Goal: Task Accomplishment & Management: Use online tool/utility

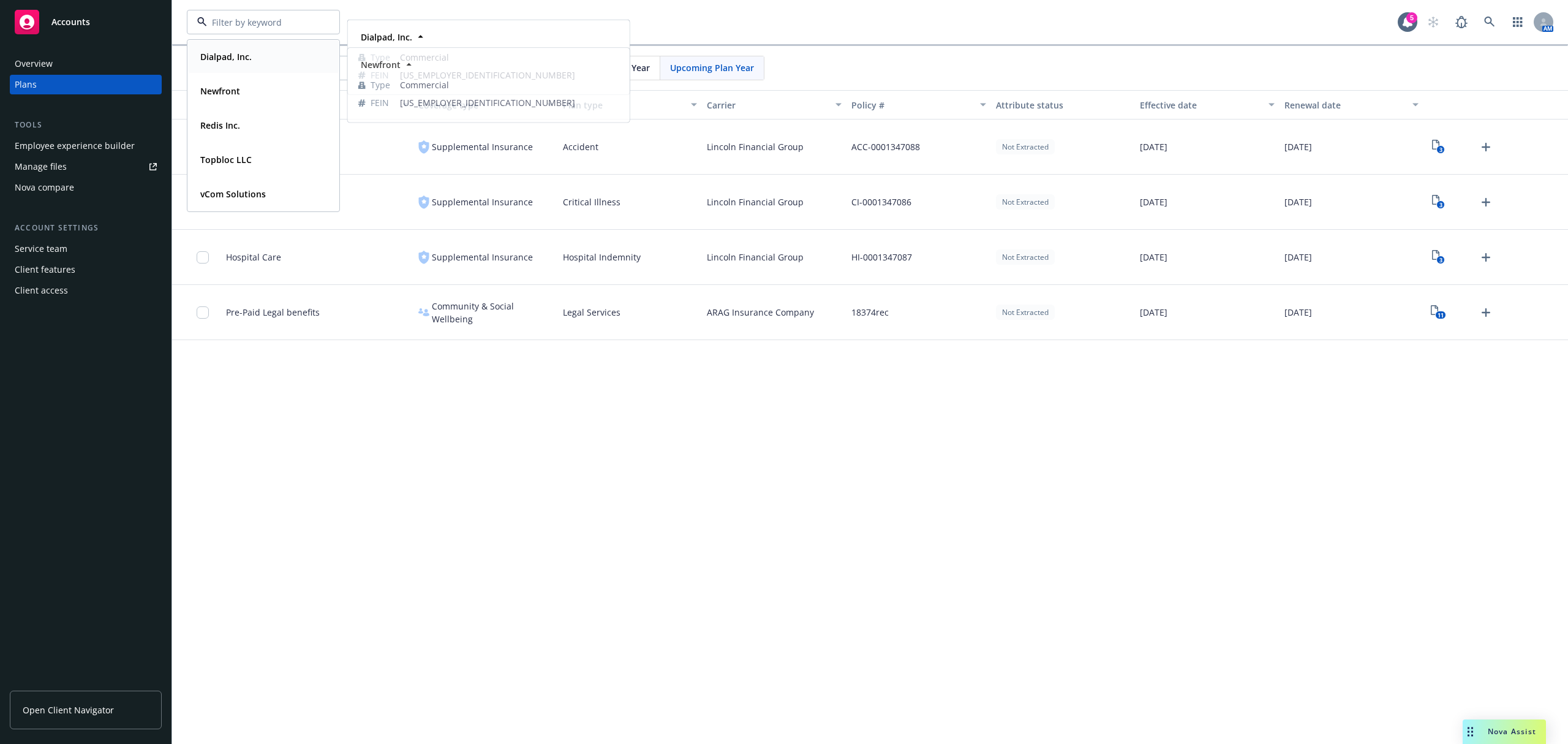
click at [264, 59] on div "Dialpad, Inc." at bounding box center [263, 56] width 136 height 18
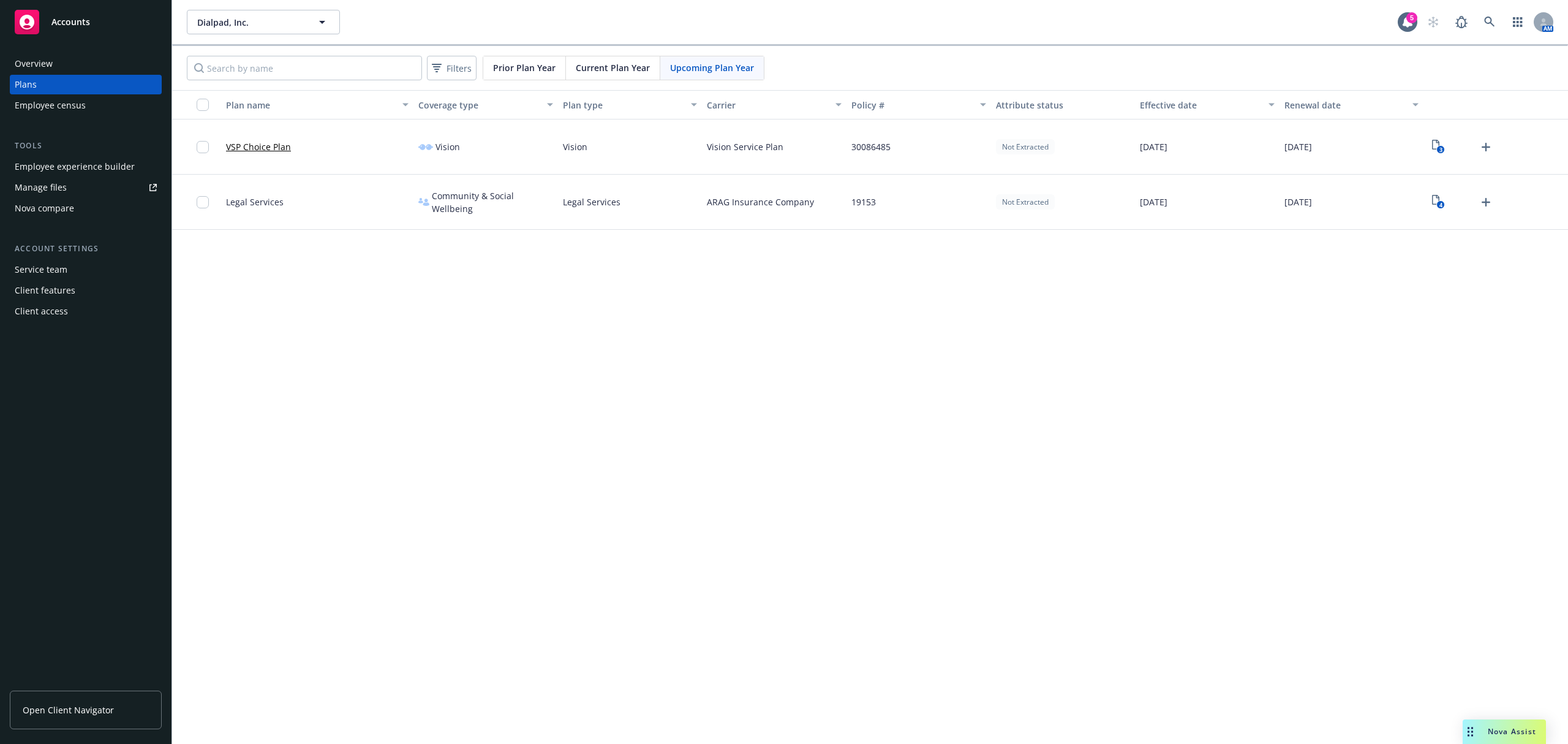
click at [98, 156] on div "Tools Employee experience builder Manage files Nova compare" at bounding box center [85, 179] width 152 height 78
click at [98, 160] on div "Employee experience builder" at bounding box center [75, 167] width 120 height 20
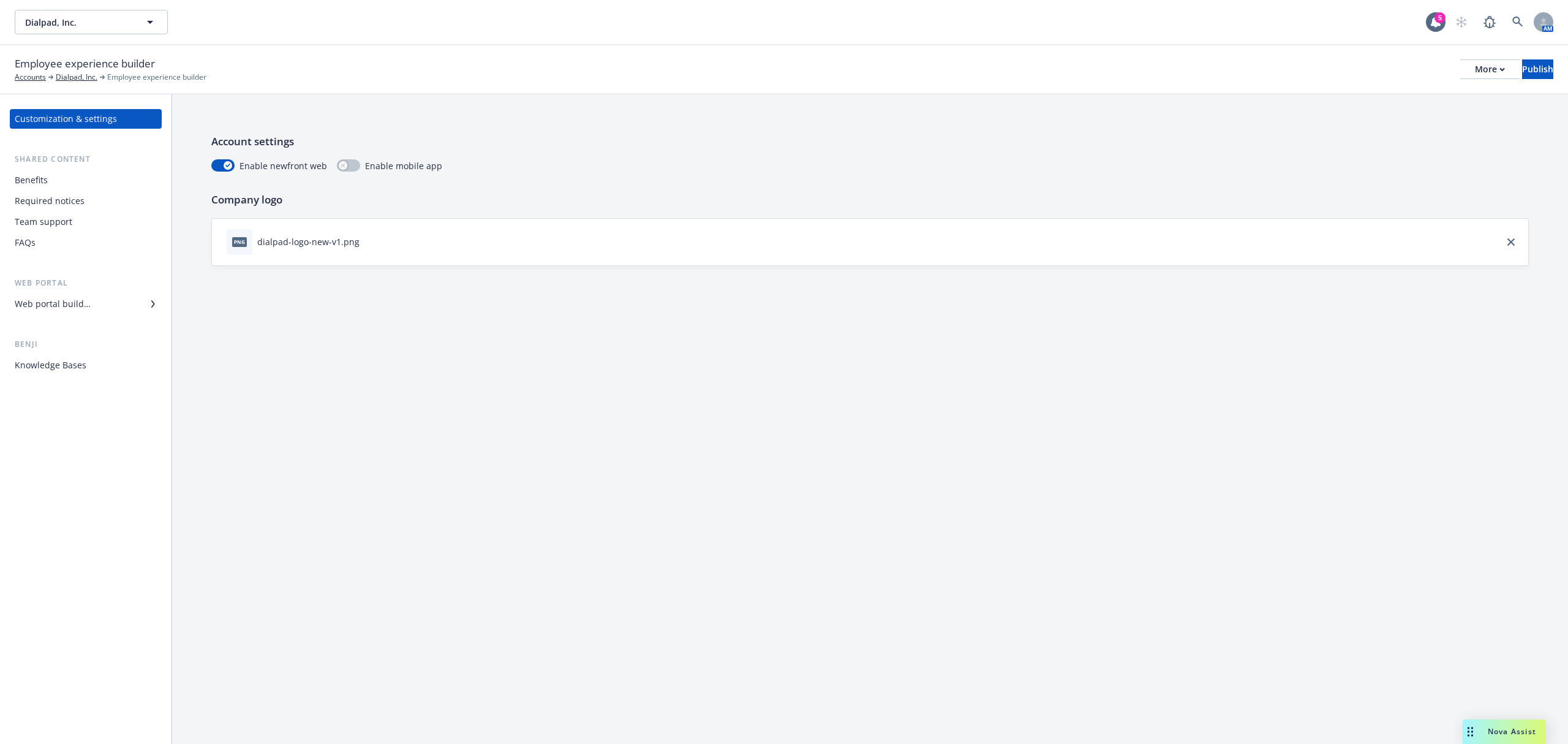
click at [97, 314] on div "Customization & settings Shared content Benefits Required notices Team support …" at bounding box center [85, 242] width 152 height 266
click at [98, 306] on div "Web portal builder" at bounding box center [86, 304] width 142 height 20
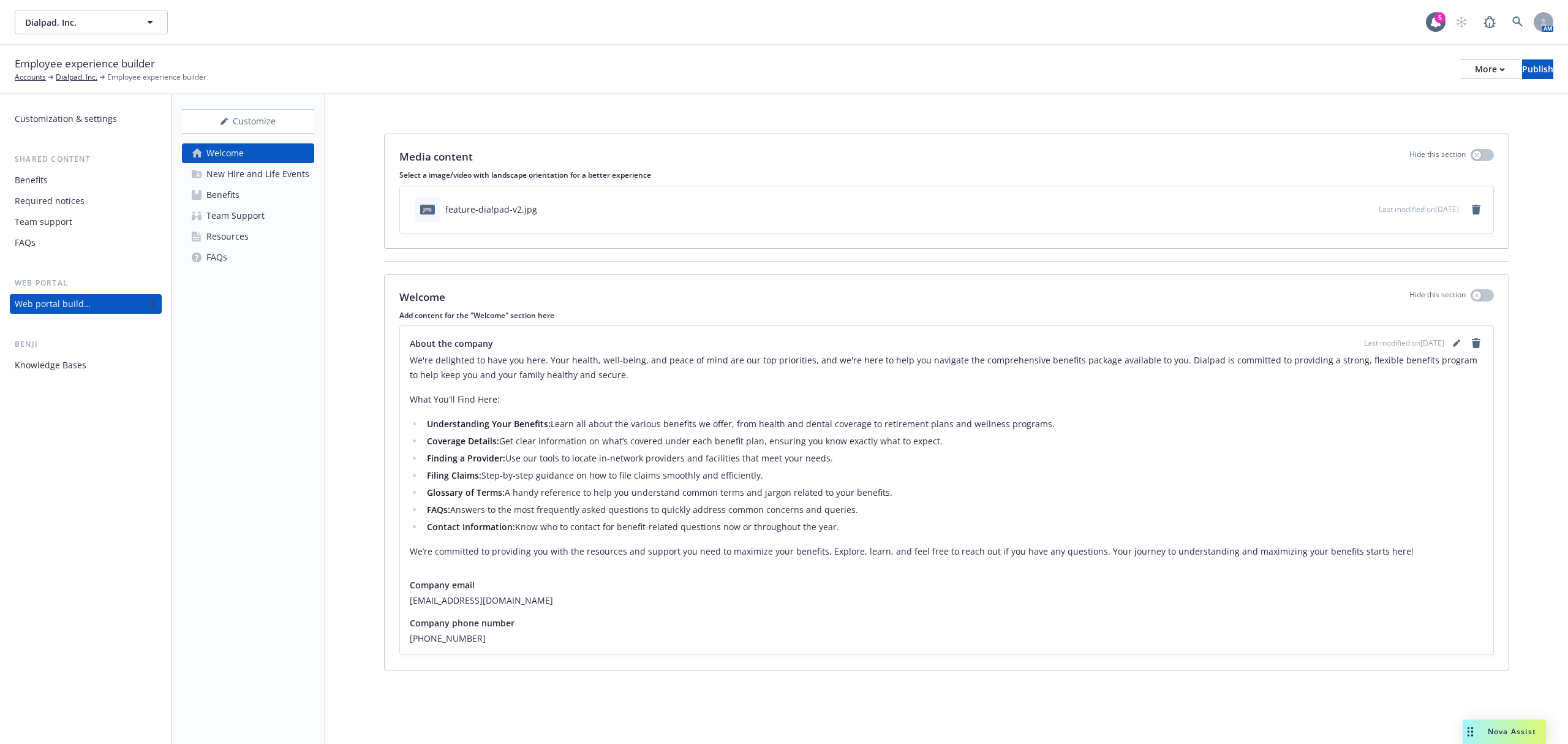
click at [229, 231] on div "Resources" at bounding box center [227, 236] width 42 height 20
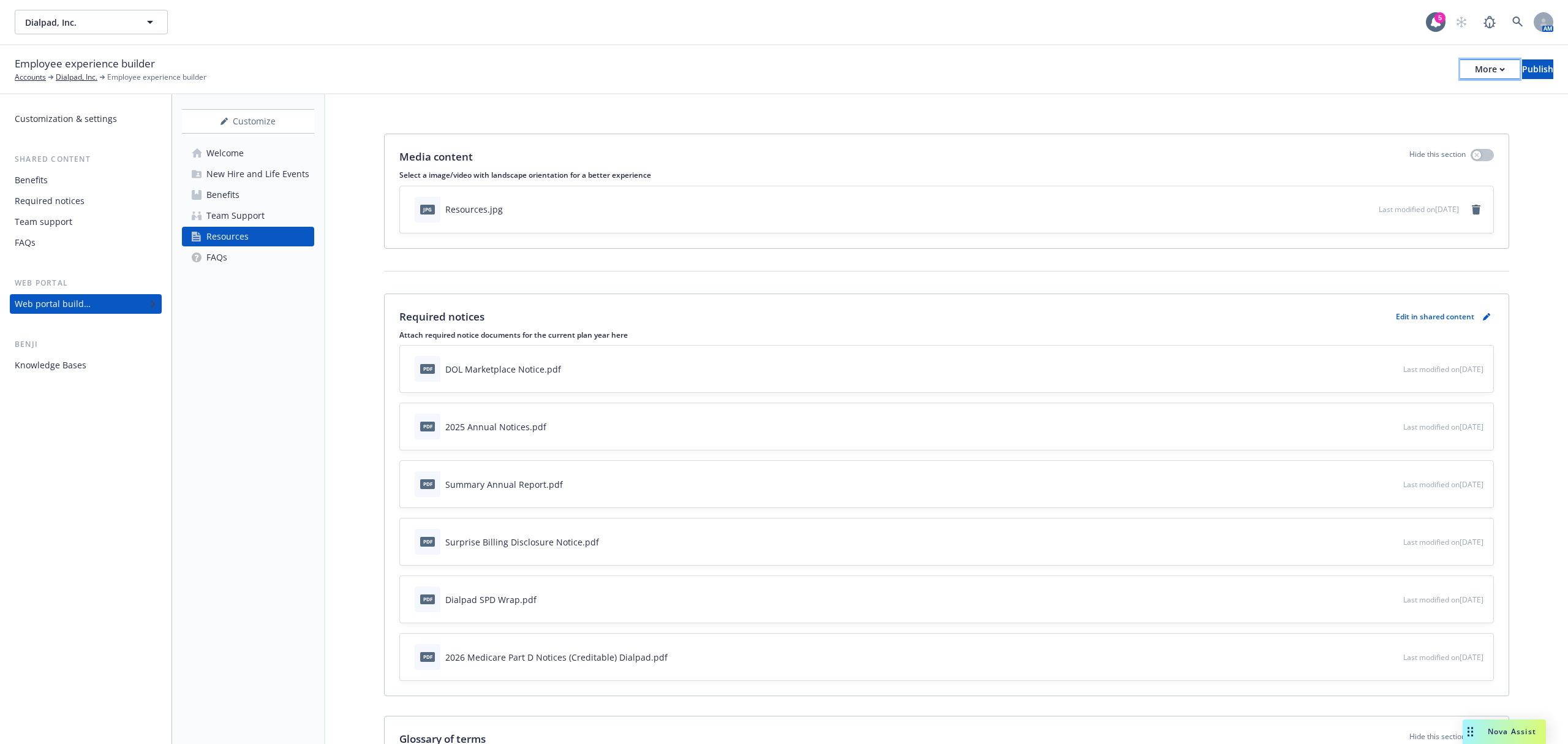
click at [1475, 67] on div "More" at bounding box center [1490, 69] width 30 height 18
click at [1408, 96] on link "Copy preview link" at bounding box center [1388, 96] width 181 height 25
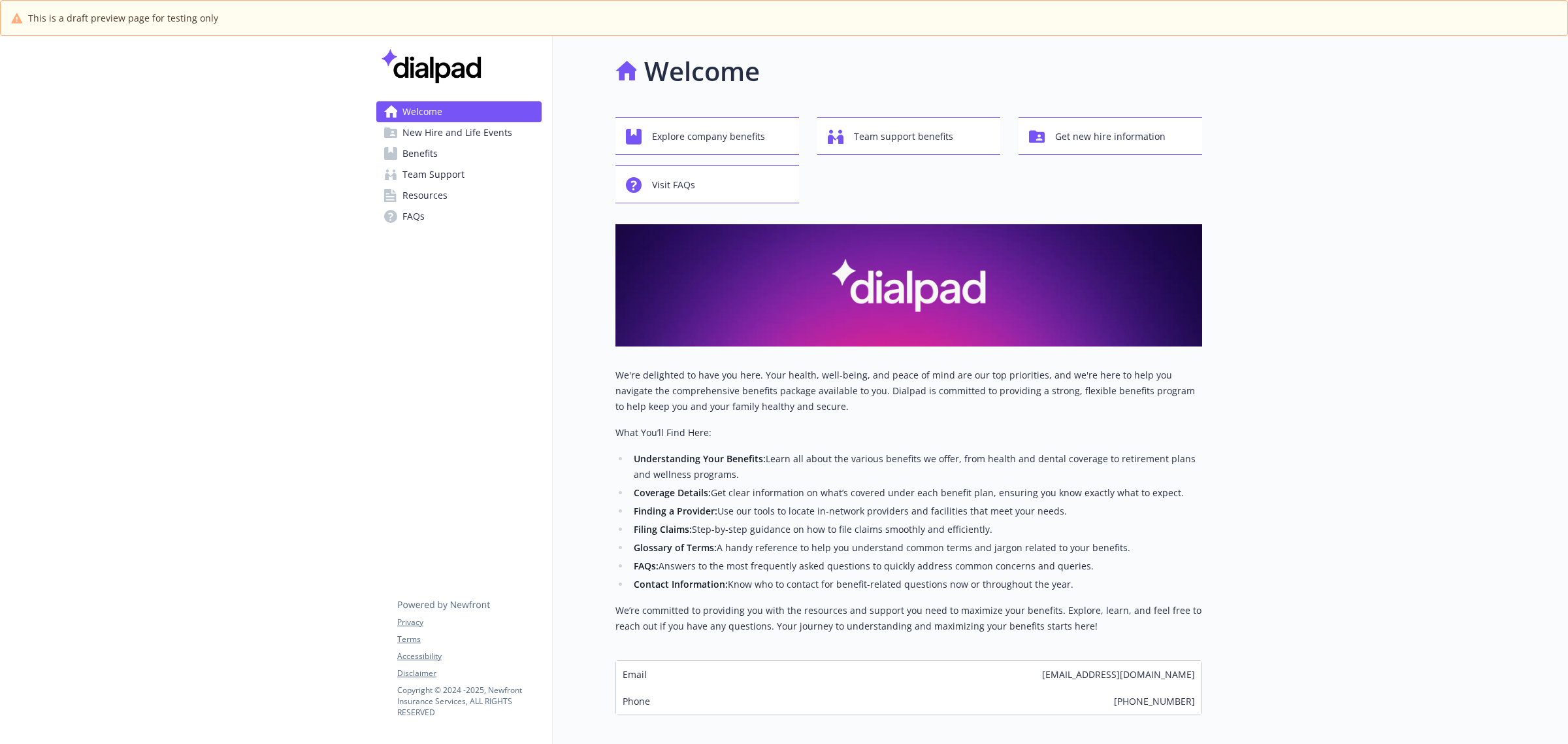
click at [442, 190] on span "Resources" at bounding box center [425, 195] width 45 height 21
